Goal: Information Seeking & Learning: Learn about a topic

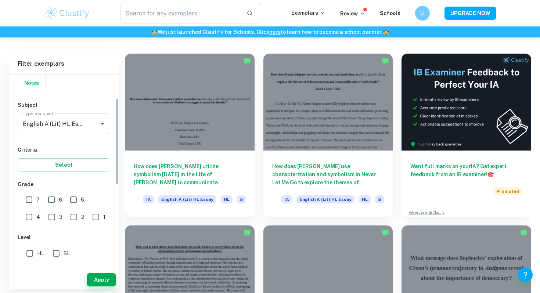
scroll to position [70, 0]
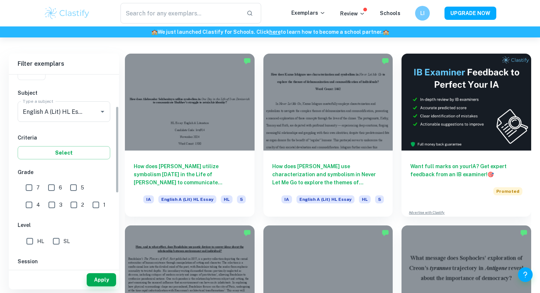
click at [29, 188] on input "7" at bounding box center [29, 187] width 15 height 15
checkbox input "true"
click at [94, 280] on button "Apply" at bounding box center [101, 279] width 29 height 13
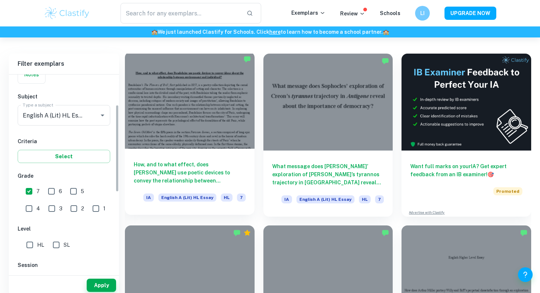
scroll to position [331, 0]
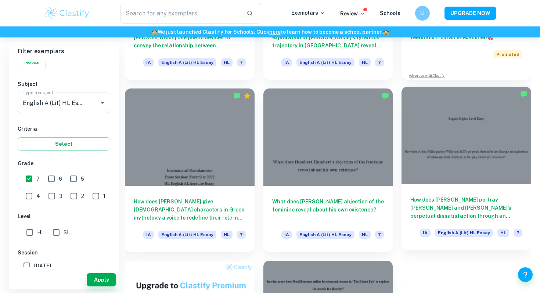
click at [422, 197] on h6 "How does [PERSON_NAME] portray [PERSON_NAME] and [PERSON_NAME]’s perpetual diss…" at bounding box center [466, 208] width 112 height 24
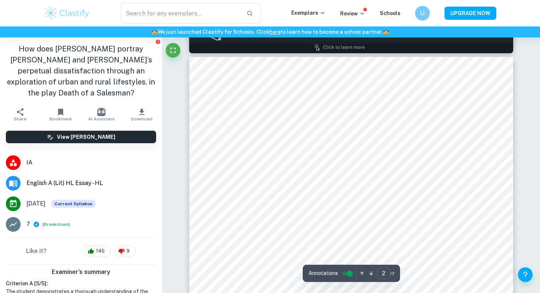
scroll to position [493, 0]
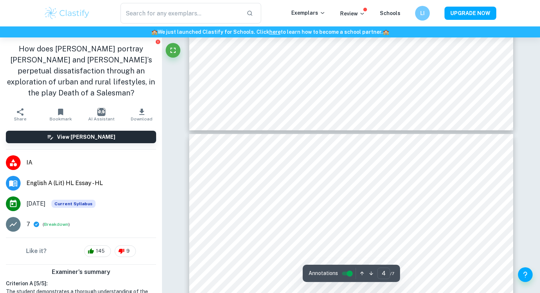
type input "3"
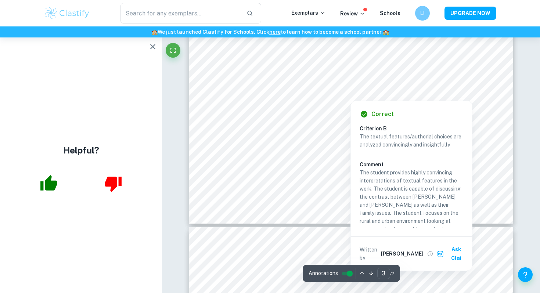
click at [462, 142] on p "The textual features/authorial choices are analyzed convincingly and insightful…" at bounding box center [412, 141] width 104 height 16
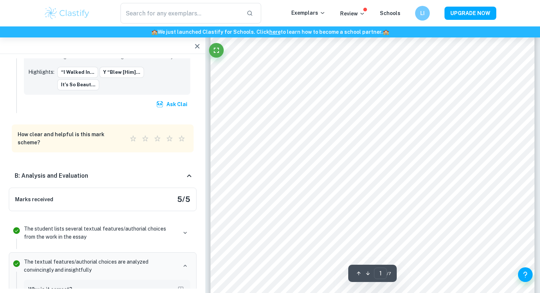
scroll to position [0, 0]
type input "2"
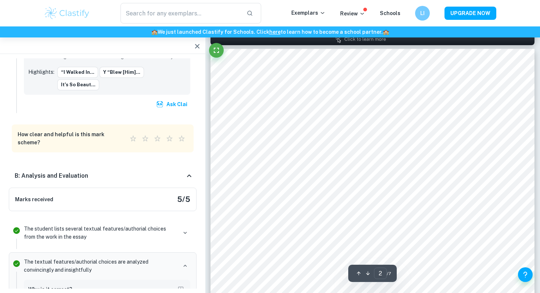
scroll to position [465, 0]
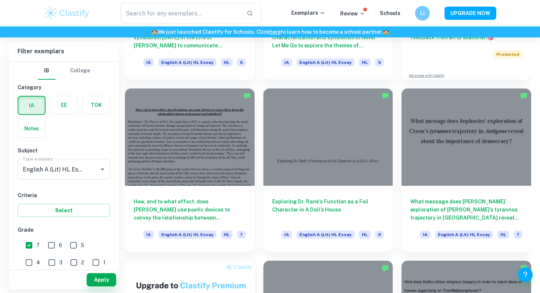
scroll to position [159, 0]
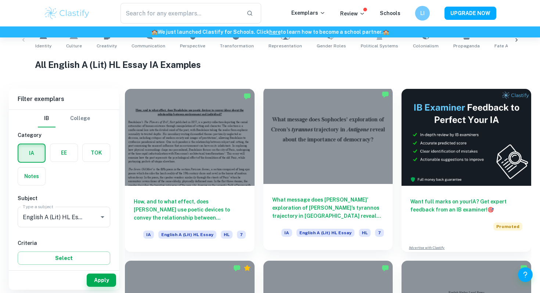
click at [286, 112] on div at bounding box center [328, 135] width 130 height 97
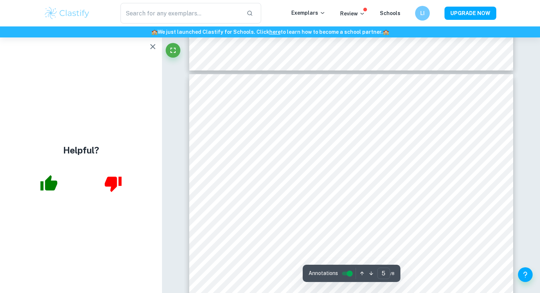
scroll to position [1875, 0]
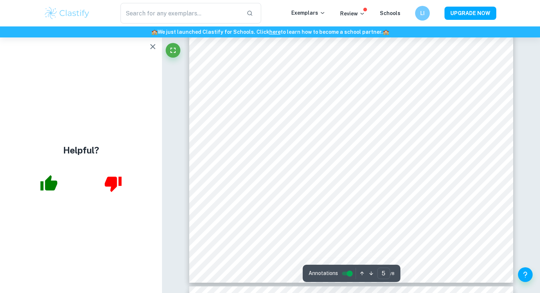
type input "6"
